Goal: Information Seeking & Learning: Find specific fact

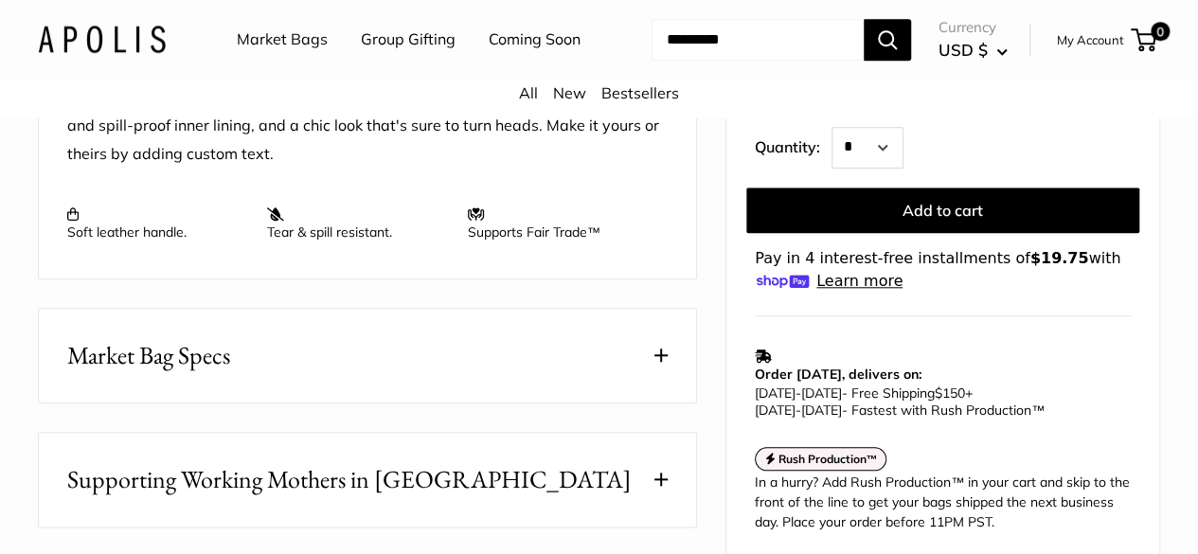
scroll to position [830, 0]
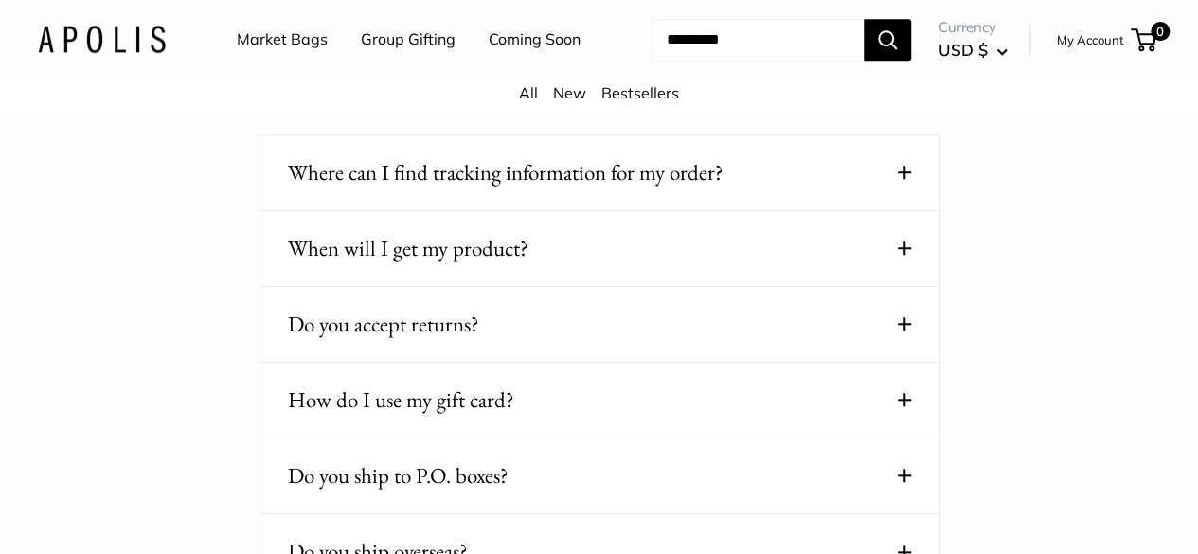
scroll to position [740, 0]
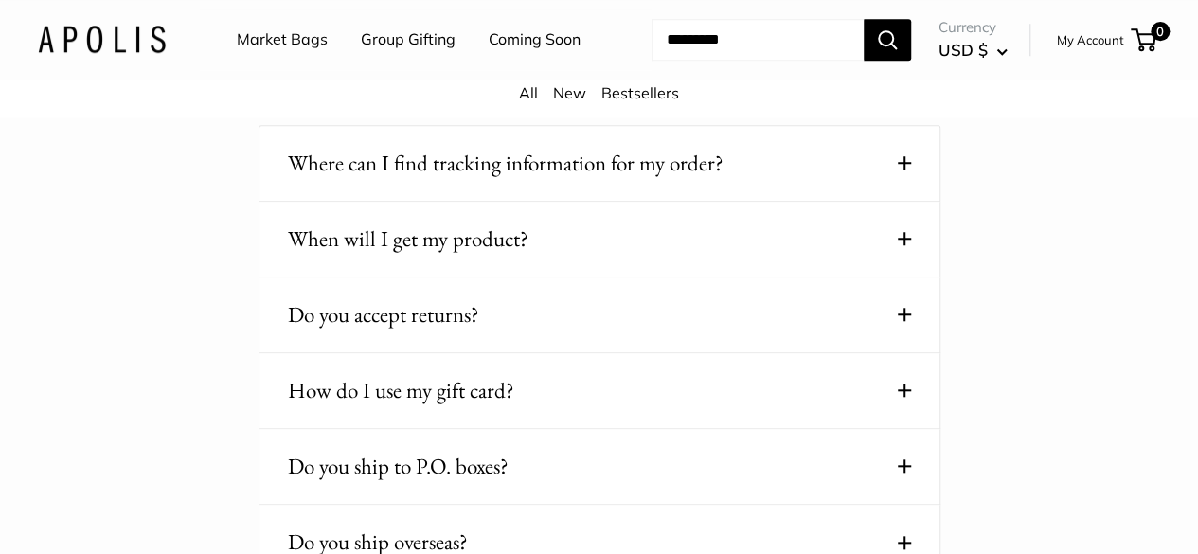
click at [664, 258] on button "When will I get my product?" at bounding box center [599, 239] width 623 height 37
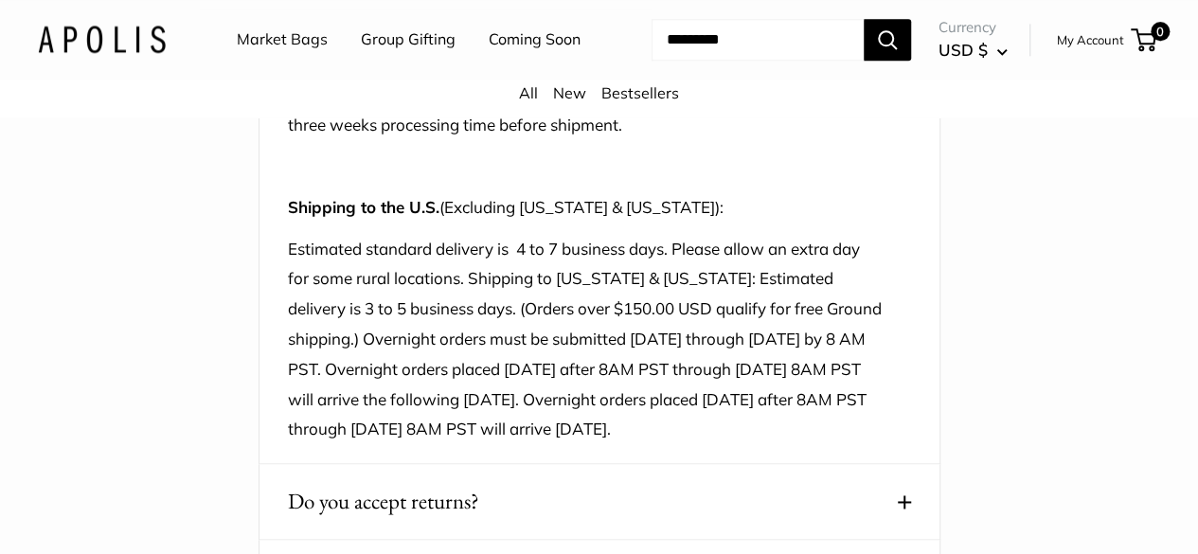
scroll to position [1216, 0]
